Goal: Information Seeking & Learning: Learn about a topic

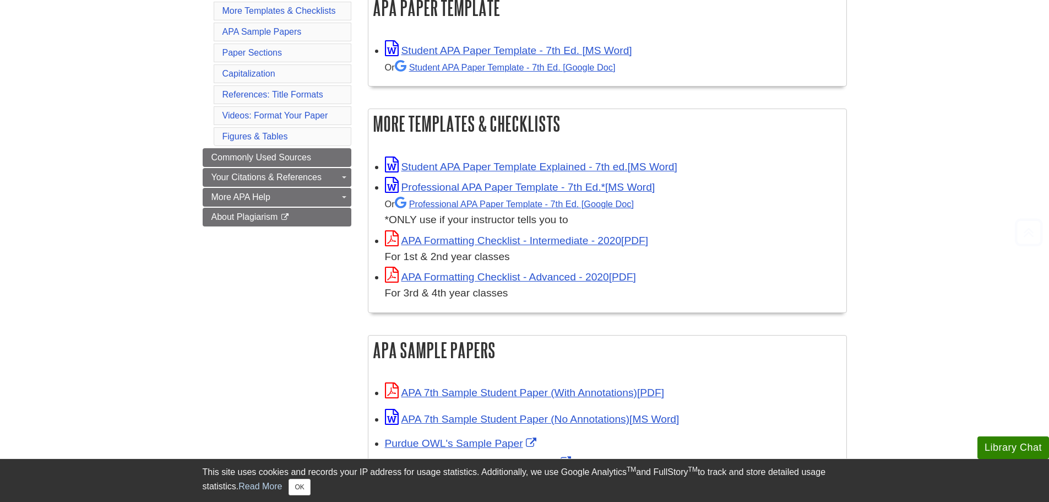
scroll to position [255, 0]
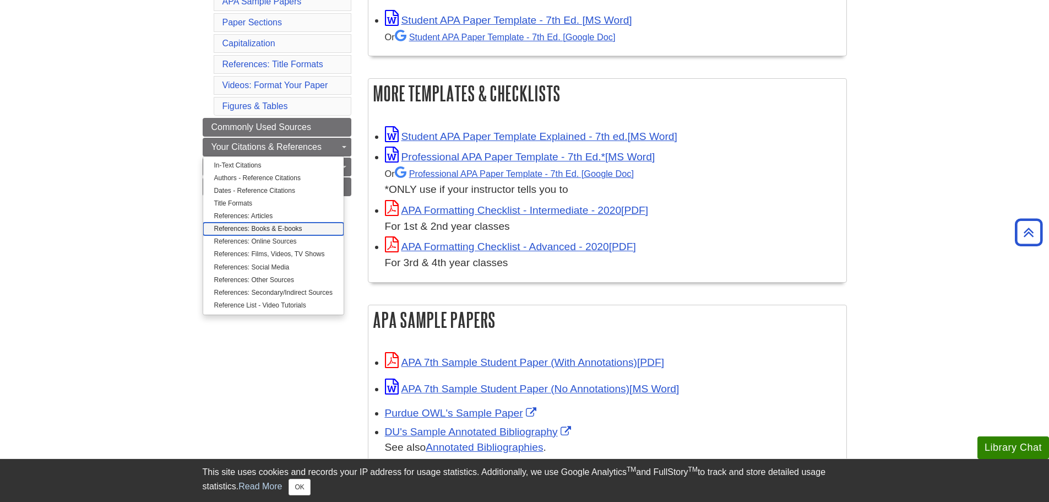
click at [273, 227] on link "References: Books & E-books" at bounding box center [273, 229] width 140 height 13
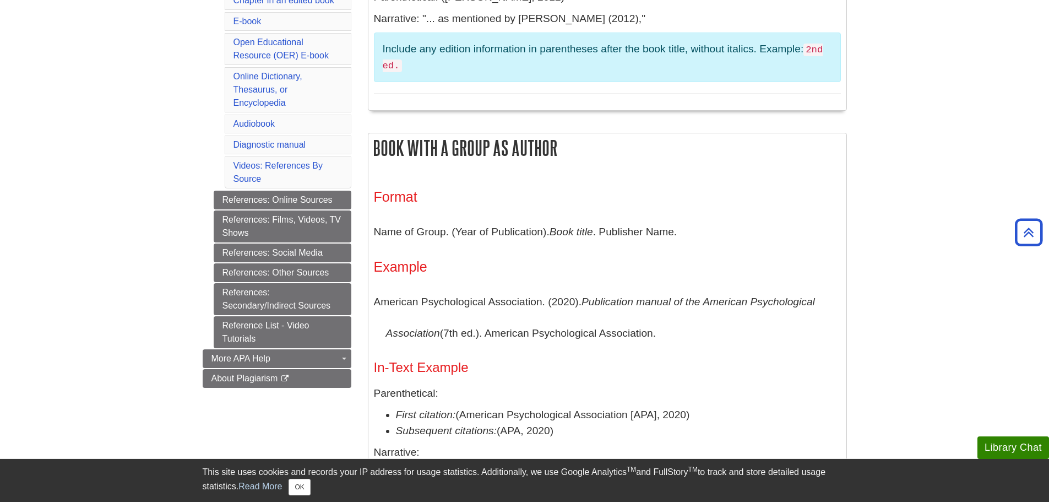
scroll to position [459, 0]
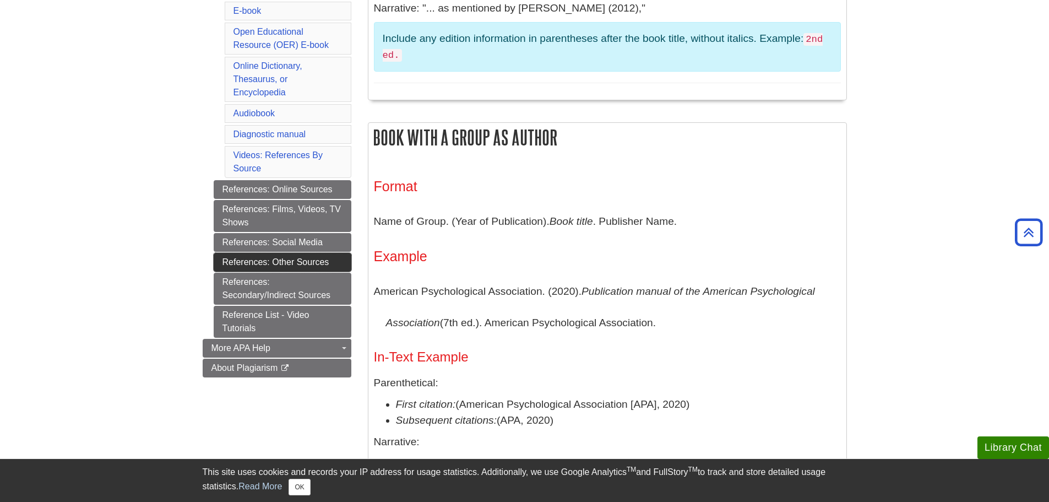
click at [277, 258] on link "References: Other Sources" at bounding box center [283, 262] width 138 height 19
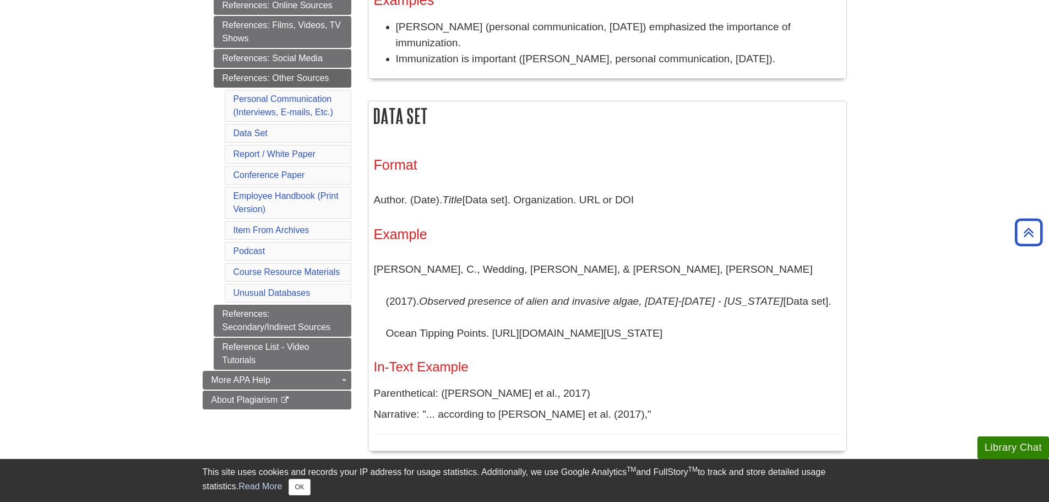
scroll to position [384, 0]
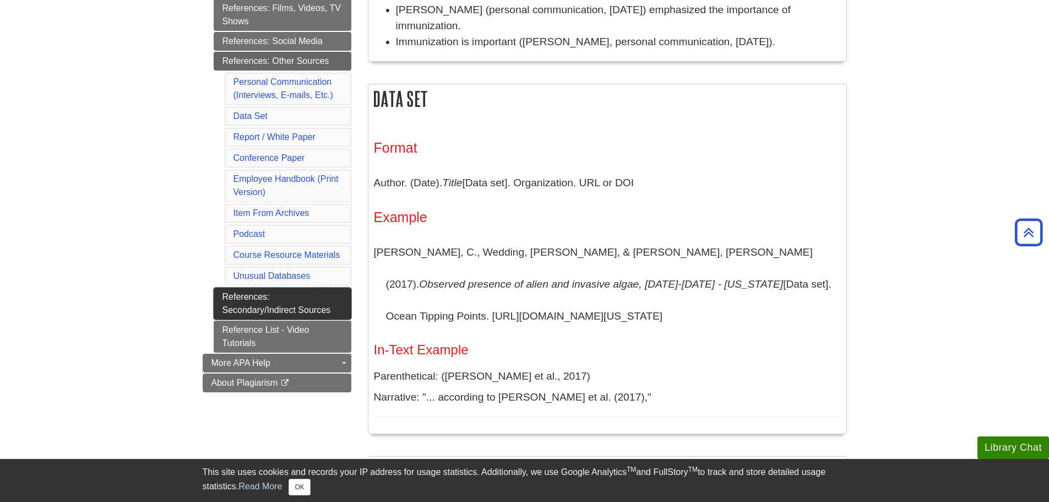
click at [301, 310] on link "References: Secondary/Indirect Sources" at bounding box center [283, 304] width 138 height 32
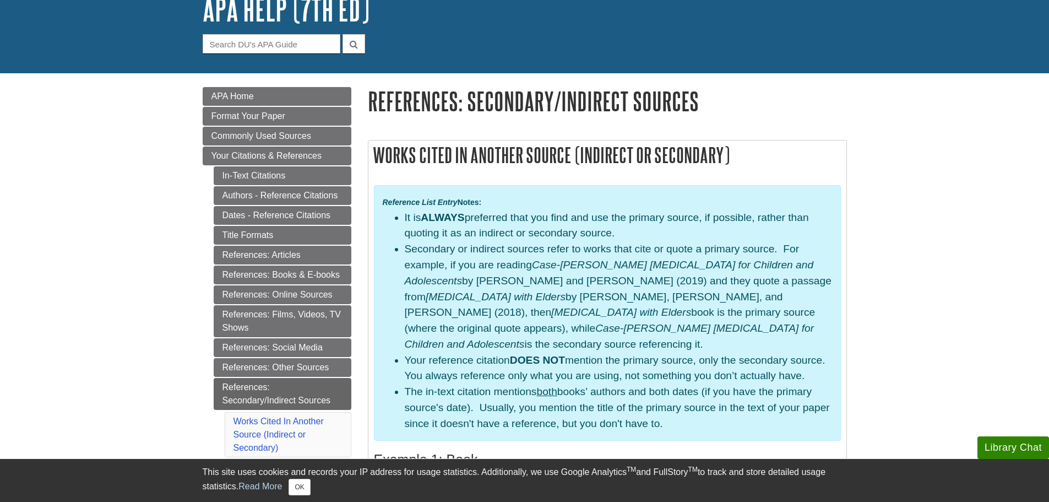
scroll to position [80, 0]
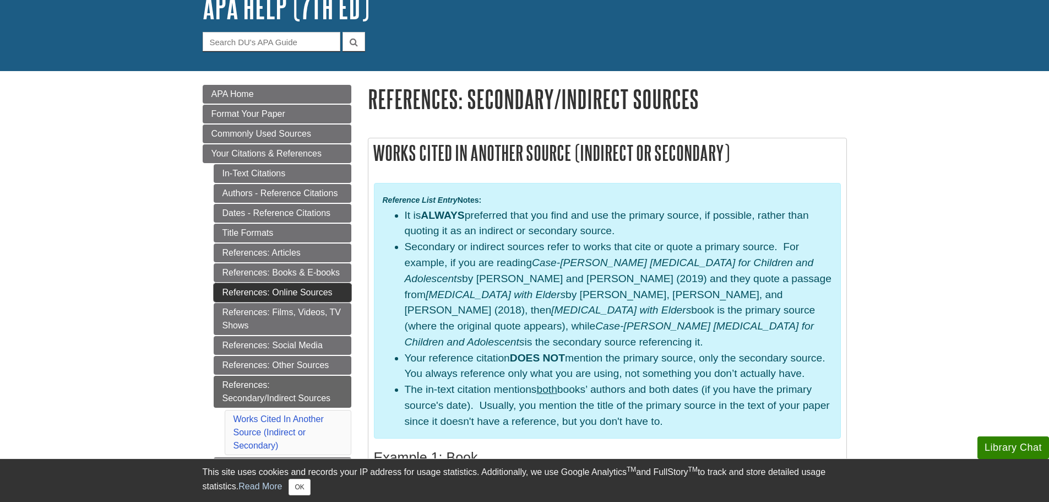
click at [291, 291] on link "References: Online Sources" at bounding box center [283, 292] width 138 height 19
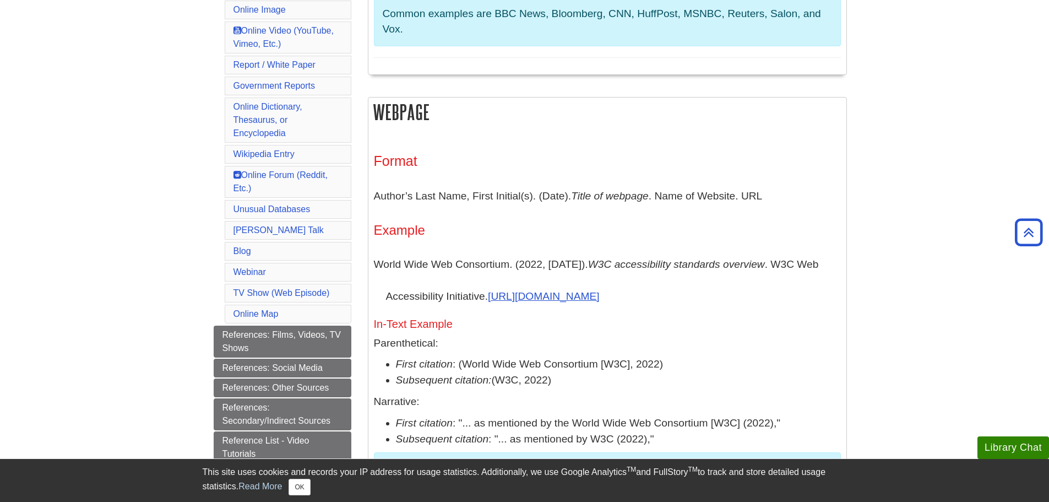
scroll to position [514, 0]
